Goal: Find specific page/section: Find specific page/section

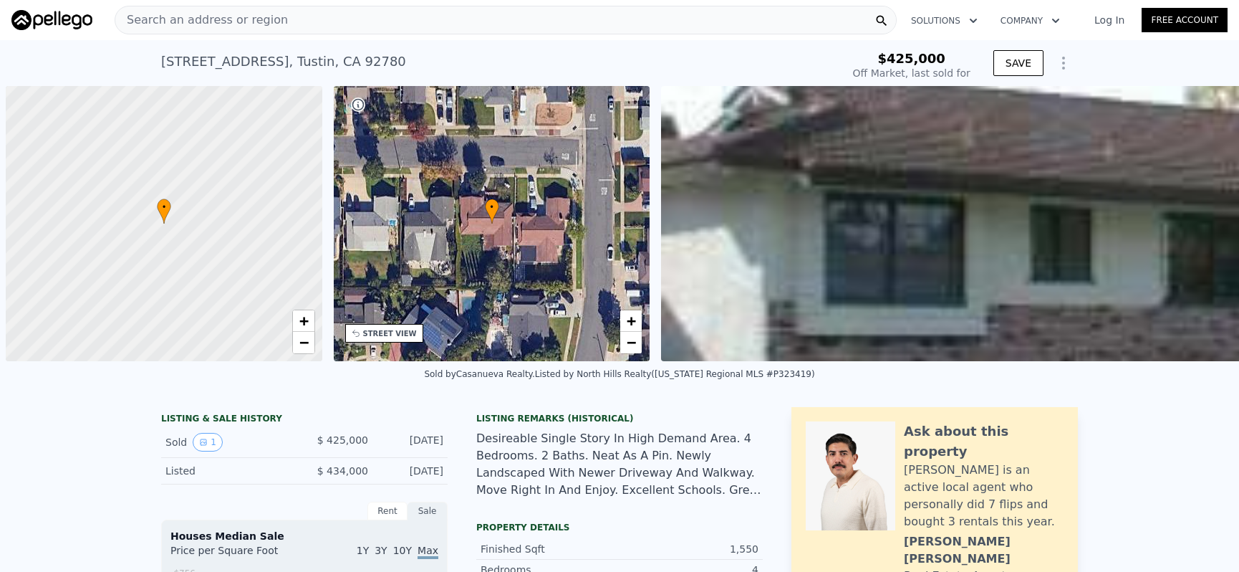
scroll to position [0, 6]
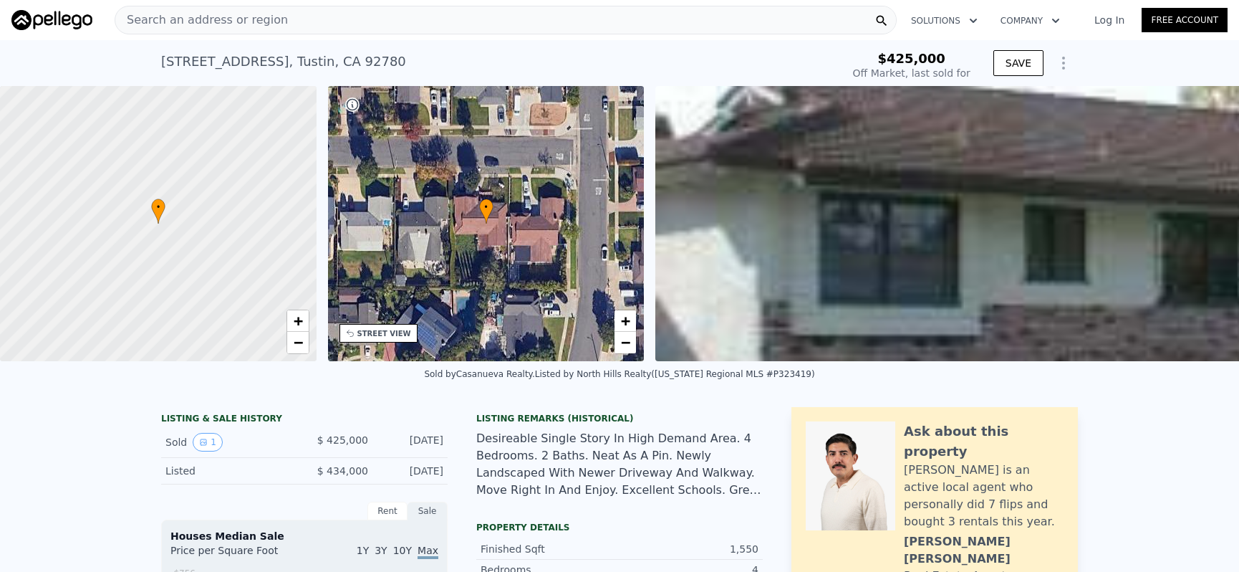
click at [398, 16] on div "Search an address or region" at bounding box center [506, 20] width 782 height 29
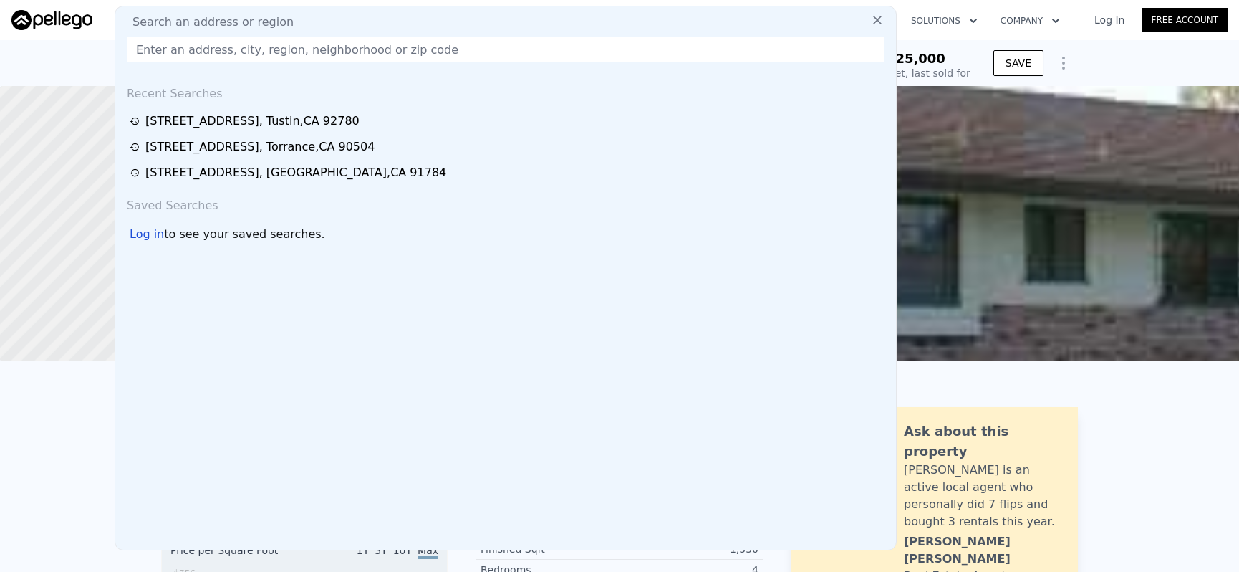
click at [393, 42] on input "text" at bounding box center [506, 50] width 758 height 26
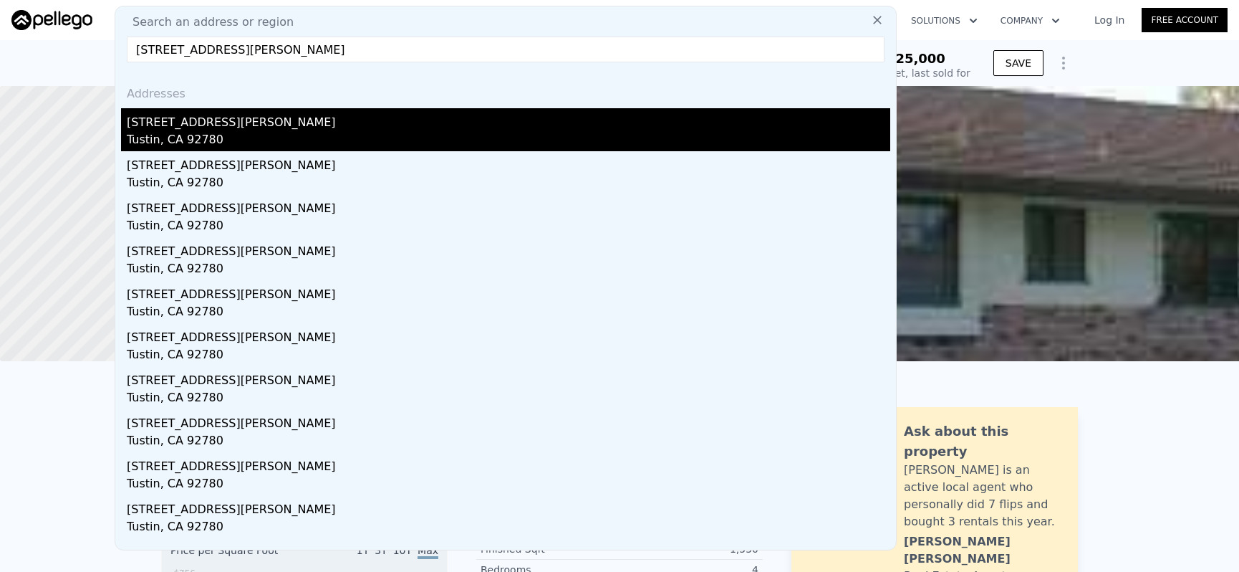
type input "[STREET_ADDRESS][PERSON_NAME]"
click at [365, 118] on div "[STREET_ADDRESS][PERSON_NAME]" at bounding box center [509, 119] width 764 height 23
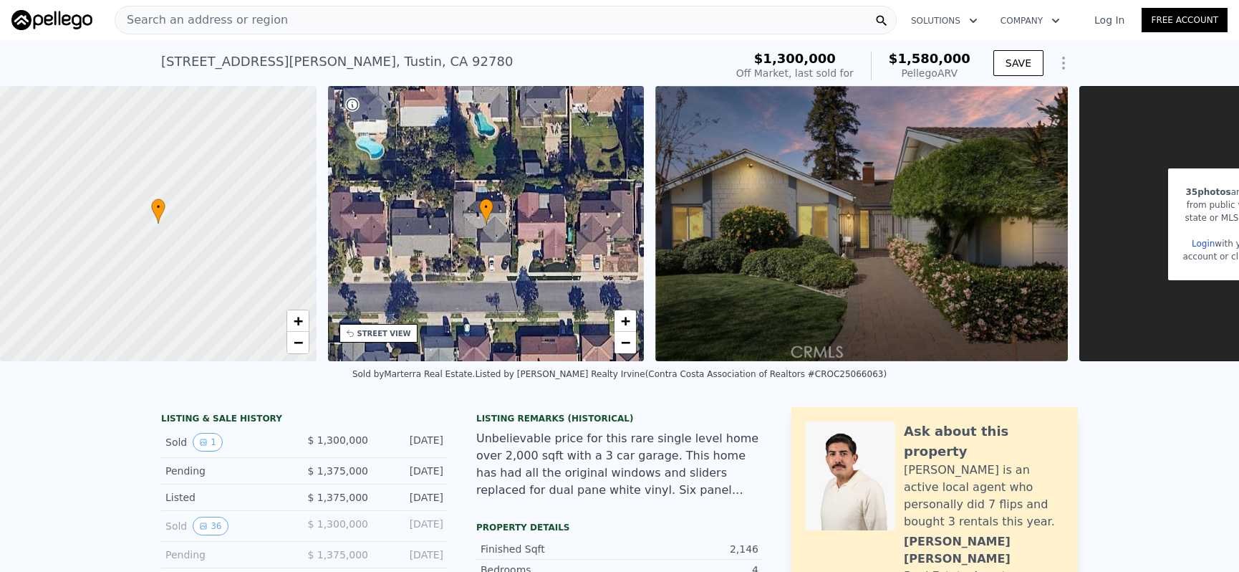
click at [722, 466] on div "Unbelievable price for this rare single level home over 2,000 sqft with a 3 car…" at bounding box center [619, 464] width 287 height 69
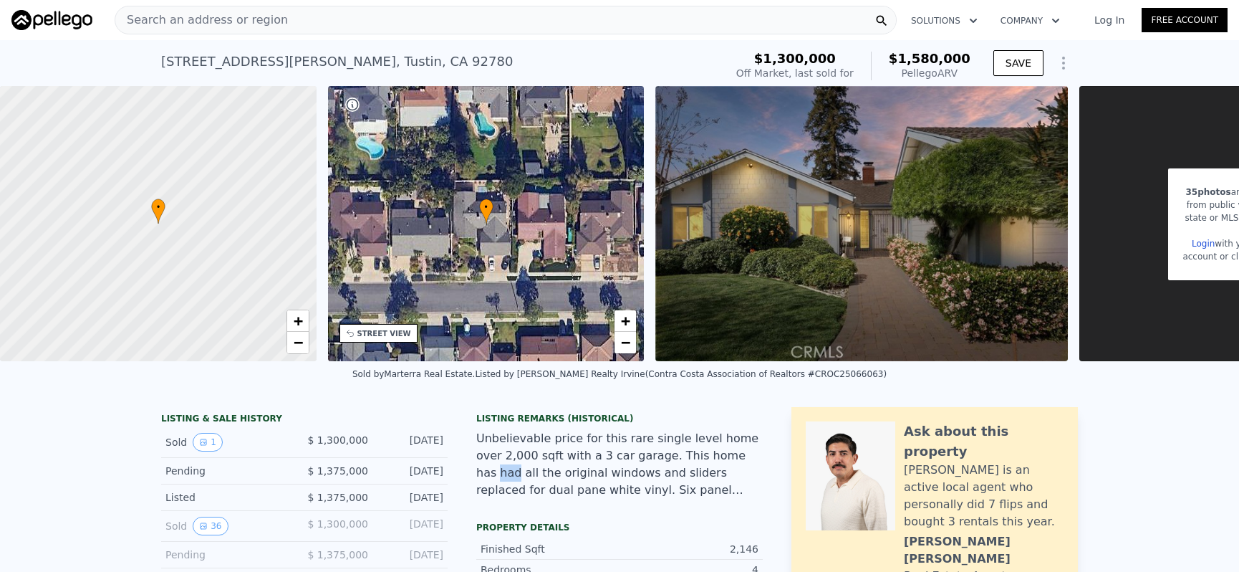
click at [722, 466] on div "Unbelievable price for this rare single level home over 2,000 sqft with a 3 car…" at bounding box center [619, 464] width 287 height 69
